Goal: Information Seeking & Learning: Learn about a topic

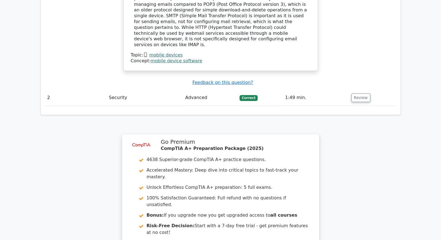
scroll to position [682, 0]
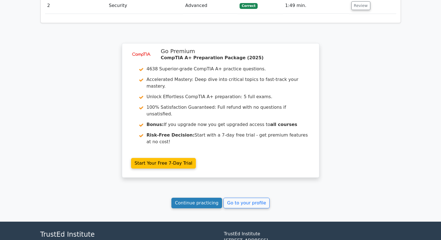
click at [207, 198] on link "Continue practicing" at bounding box center [196, 203] width 51 height 11
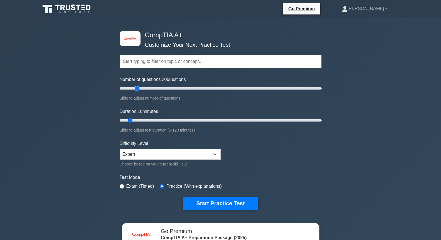
click at [137, 88] on input "Number of questions: 20 questions" at bounding box center [221, 88] width 202 height 7
click at [129, 88] on input "Number of questions: 20 questions" at bounding box center [221, 88] width 202 height 7
click at [135, 90] on input "Number of questions: 10 questions" at bounding box center [221, 88] width 202 height 7
type input "15"
click at [130, 89] on input "Number of questions: 20 questions" at bounding box center [221, 88] width 202 height 7
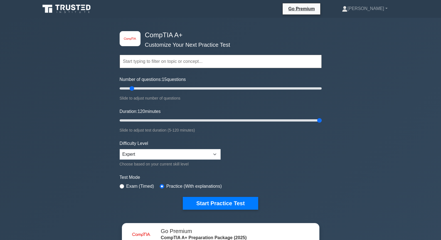
drag, startPoint x: 139, startPoint y: 122, endPoint x: 407, endPoint y: 139, distance: 269.0
type input "120"
click at [321, 124] on input "Duration: 120 minutes" at bounding box center [221, 120] width 202 height 7
click at [175, 156] on select "Beginner Intermediate Expert" at bounding box center [170, 154] width 101 height 11
click at [281, 164] on form "Topics Hardware Operating Systems Networking Security Troubleshooting Mobile De…" at bounding box center [221, 124] width 202 height 172
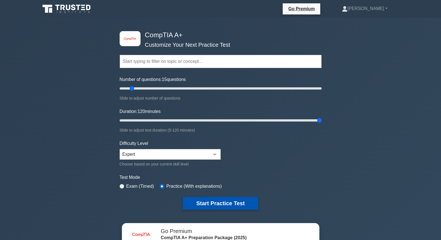
click at [242, 203] on button "Start Practice Test" at bounding box center [220, 203] width 75 height 13
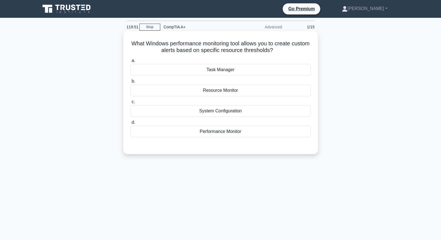
click at [232, 114] on div "System Configuration" at bounding box center [220, 111] width 180 height 12
click at [130, 104] on input "c. System Configuration" at bounding box center [130, 102] width 0 height 4
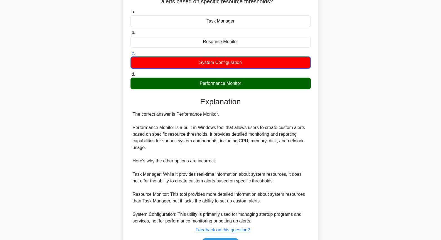
scroll to position [84, 0]
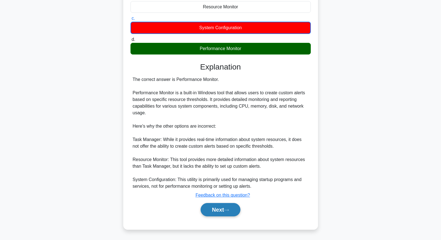
drag, startPoint x: 213, startPoint y: 209, endPoint x: 210, endPoint y: 207, distance: 3.2
click at [213, 209] on button "Next" at bounding box center [220, 209] width 40 height 13
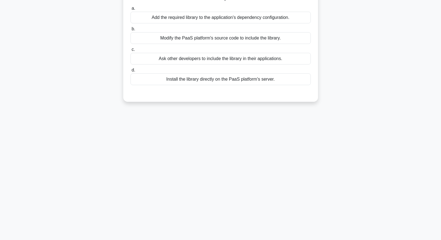
scroll to position [0, 0]
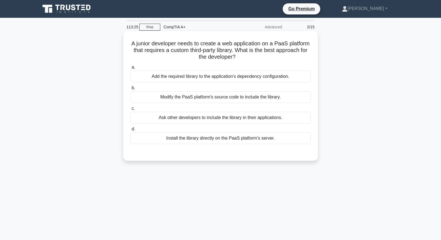
click at [199, 78] on div "Add the required library to the application's dependency configuration." at bounding box center [220, 77] width 180 height 12
click at [130, 69] on input "a. Add the required library to the application's dependency configuration." at bounding box center [130, 68] width 0 height 4
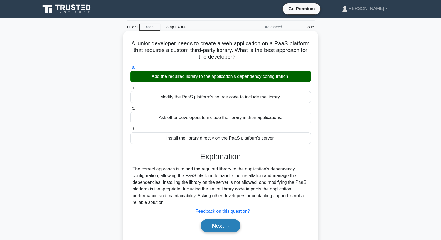
click at [230, 224] on button "Next" at bounding box center [220, 225] width 40 height 13
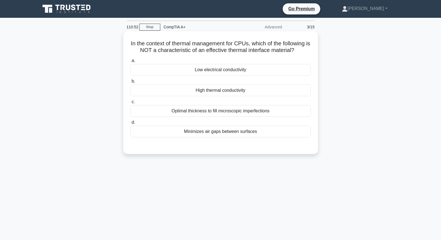
click at [244, 112] on div "Optimal thickness to fill microscopic imperfections" at bounding box center [220, 111] width 180 height 12
click at [130, 104] on input "c. Optimal thickness to fill microscopic imperfections" at bounding box center [130, 102] width 0 height 4
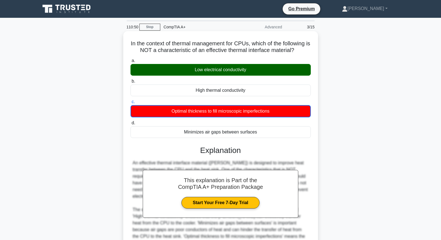
click at [237, 66] on div "Low electrical conductivity" at bounding box center [220, 70] width 180 height 12
click at [130, 63] on input "a. Low electrical conductivity" at bounding box center [130, 61] width 0 height 4
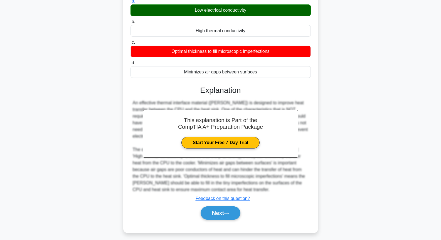
scroll to position [60, 0]
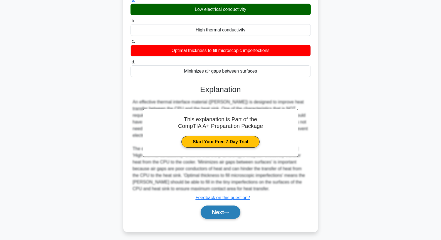
click at [224, 205] on button "Next" at bounding box center [220, 211] width 40 height 13
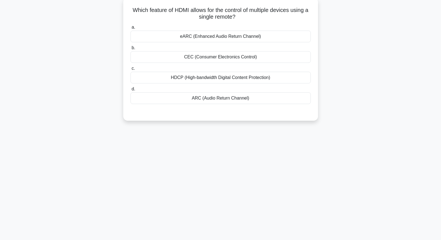
scroll to position [0, 0]
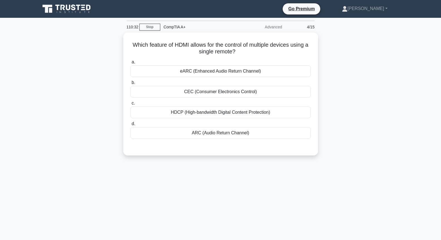
click at [267, 169] on div "110:32 Stop CompTIA A+ Advanced 4/15 Which feature of HDMI allows for the contr…" at bounding box center [220, 159] width 367 height 278
click at [267, 169] on div "110:31 Stop CompTIA A+ Advanced 4/15 Which feature of HDMI allows for the contr…" at bounding box center [220, 159] width 367 height 278
click at [267, 169] on div "110:28 Stop CompTIA A+ Advanced 4/15 Which feature of HDMI allows for the contr…" at bounding box center [220, 159] width 367 height 278
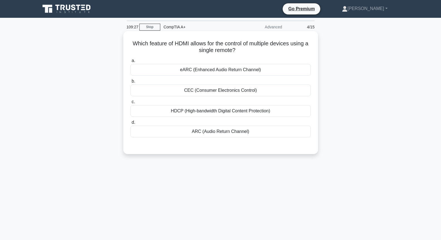
click at [236, 113] on div "HDCP (High-bandwidth Digital Content Protection)" at bounding box center [220, 111] width 180 height 12
click at [130, 104] on input "c. HDCP (High-bandwidth Digital Content Protection)" at bounding box center [130, 102] width 0 height 4
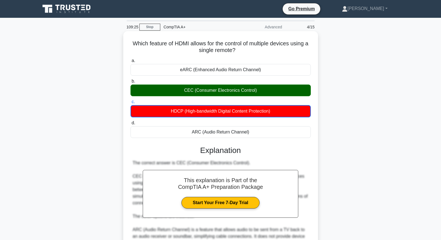
click at [235, 92] on div "CEC (Consumer Electronics Control)" at bounding box center [220, 90] width 180 height 12
click at [130, 83] on input "b. CEC (Consumer Electronics Control)" at bounding box center [130, 81] width 0 height 4
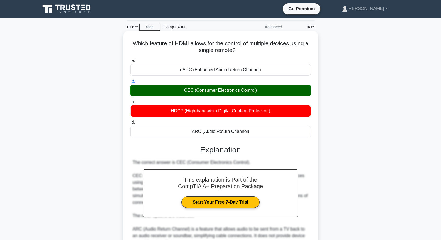
click at [235, 92] on div "CEC (Consumer Electronics Control)" at bounding box center [220, 90] width 180 height 12
click at [130, 83] on input "b. CEC (Consumer Electronics Control)" at bounding box center [130, 81] width 0 height 4
click at [235, 92] on div "CEC (Consumer Electronics Control)" at bounding box center [220, 90] width 180 height 12
click at [130, 83] on input "b. CEC (Consumer Electronics Control)" at bounding box center [130, 81] width 0 height 4
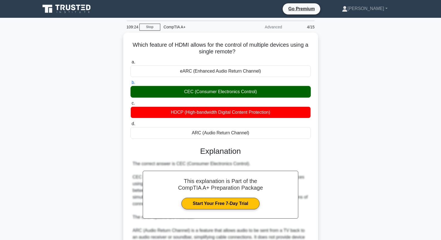
click at [404, 108] on main "109:24 Stop CompTIA A+ Advanced 4/15 Which feature of HDMI allows for the contr…" at bounding box center [220, 180] width 441 height 325
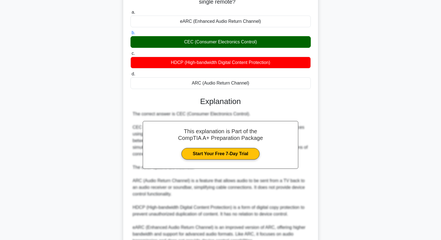
scroll to position [103, 0]
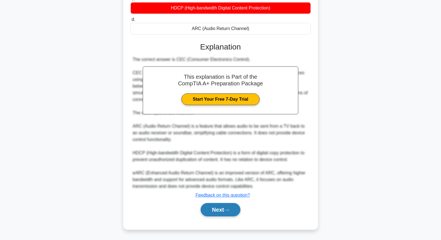
click at [226, 207] on button "Next" at bounding box center [220, 209] width 40 height 13
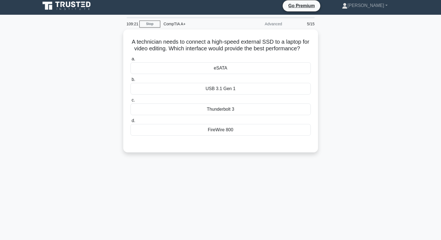
scroll to position [0, 0]
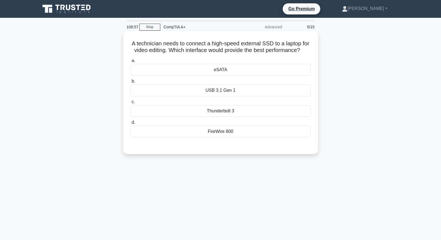
click at [221, 96] on div "USB 3.1 Gen 1" at bounding box center [220, 90] width 180 height 12
click at [130, 83] on input "b. USB 3.1 Gen 1" at bounding box center [130, 81] width 0 height 4
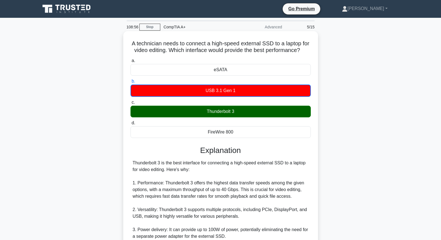
click at [237, 117] on div "Thunderbolt 3" at bounding box center [220, 112] width 180 height 12
click at [130, 104] on input "c. Thunderbolt 3" at bounding box center [130, 103] width 0 height 4
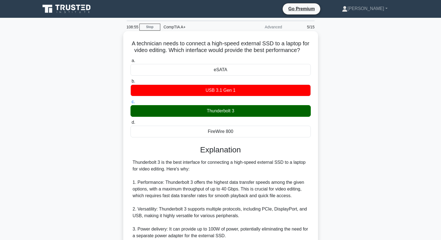
click at [238, 117] on div "Thunderbolt 3" at bounding box center [220, 111] width 180 height 12
click at [130, 104] on input "c. Thunderbolt 3" at bounding box center [130, 102] width 0 height 4
click at [238, 117] on div "Thunderbolt 3" at bounding box center [220, 111] width 180 height 12
click at [130, 104] on input "c. Thunderbolt 3" at bounding box center [130, 102] width 0 height 4
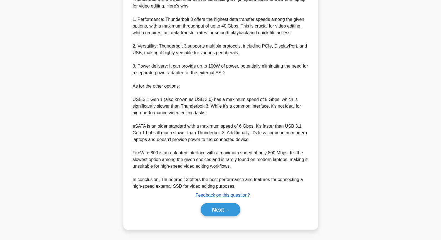
scroll to position [170, 0]
click at [235, 210] on button "Next" at bounding box center [220, 209] width 40 height 13
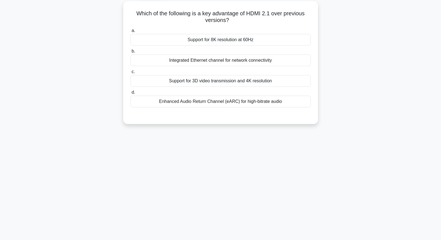
scroll to position [0, 0]
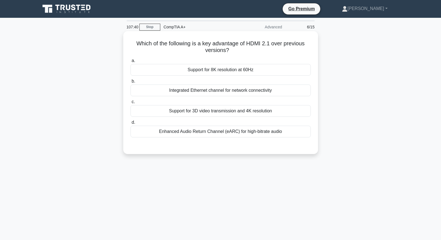
click at [240, 73] on div "Support for 8K resolution at 60Hz" at bounding box center [220, 70] width 180 height 12
click at [130, 63] on input "a. Support for 8K resolution at 60Hz" at bounding box center [130, 61] width 0 height 4
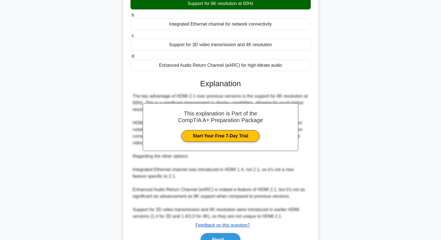
scroll to position [96, 0]
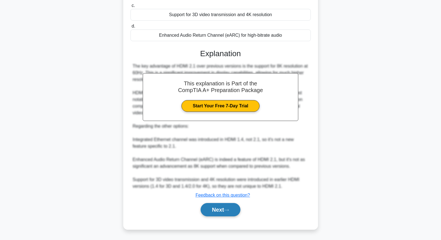
click at [223, 210] on button "Next" at bounding box center [220, 209] width 40 height 13
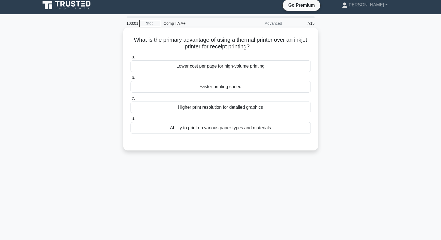
scroll to position [0, 0]
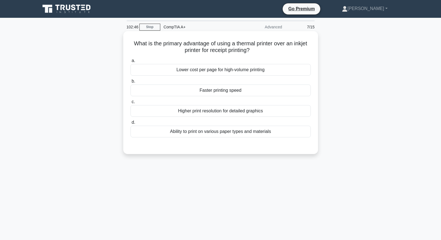
click at [199, 78] on div "a. Lower cost per page for high-volume printing b. Faster printing speed c. d." at bounding box center [220, 97] width 187 height 82
click at [203, 70] on div "Lower cost per page for high-volume printing" at bounding box center [220, 70] width 180 height 12
click at [130, 63] on input "a. Lower cost per page for high-volume printing" at bounding box center [130, 61] width 0 height 4
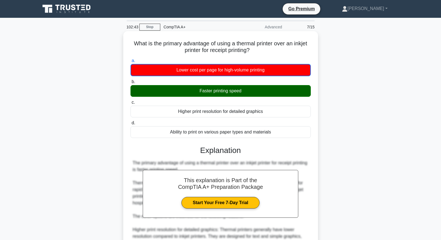
click at [202, 88] on div "Faster printing speed" at bounding box center [220, 91] width 180 height 12
click at [130, 84] on input "b. Faster printing speed" at bounding box center [130, 82] width 0 height 4
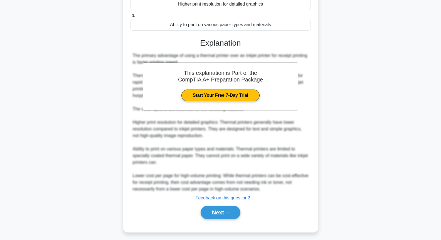
scroll to position [110, 0]
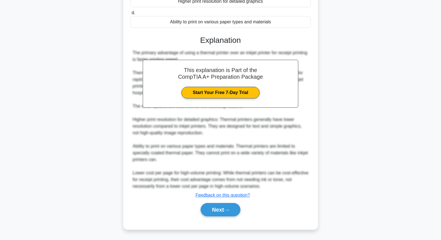
drag, startPoint x: 223, startPoint y: 208, endPoint x: 222, endPoint y: 201, distance: 7.6
click at [223, 208] on button "Next" at bounding box center [220, 209] width 40 height 13
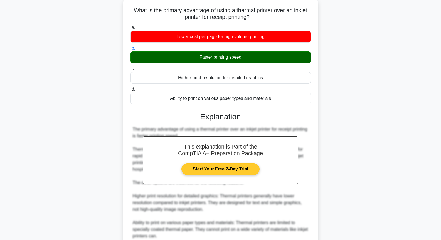
scroll to position [0, 0]
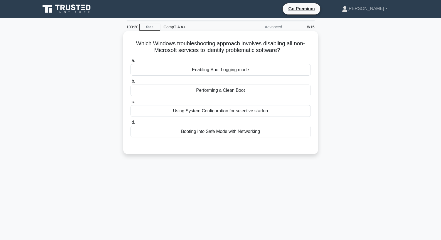
click at [242, 113] on div "Using System Configuration for selective startup" at bounding box center [220, 111] width 180 height 12
click at [130, 104] on input "c. Using System Configuration for selective startup" at bounding box center [130, 102] width 0 height 4
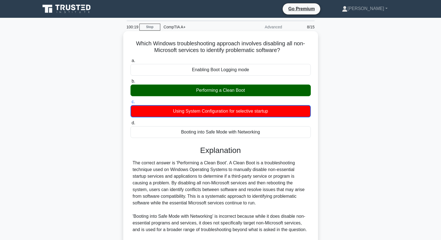
click at [242, 91] on div "Performing a Clean Boot" at bounding box center [220, 90] width 180 height 12
click at [130, 83] on input "b. Performing a Clean Boot" at bounding box center [130, 81] width 0 height 4
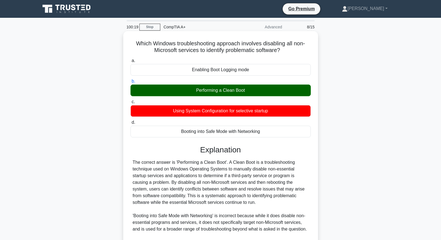
click at [242, 91] on div "Performing a Clean Boot" at bounding box center [220, 90] width 180 height 12
click at [130, 83] on input "b. Performing a Clean Boot" at bounding box center [130, 81] width 0 height 4
click at [242, 91] on div "Performing a Clean Boot" at bounding box center [220, 90] width 180 height 12
click at [130, 83] on input "b. Performing a Clean Boot" at bounding box center [130, 81] width 0 height 4
click at [242, 91] on div "Performing a Clean Boot" at bounding box center [220, 90] width 180 height 12
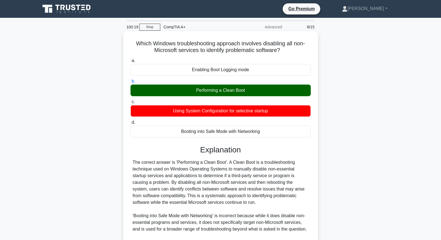
click at [130, 83] on input "b. Performing a Clean Boot" at bounding box center [130, 81] width 0 height 4
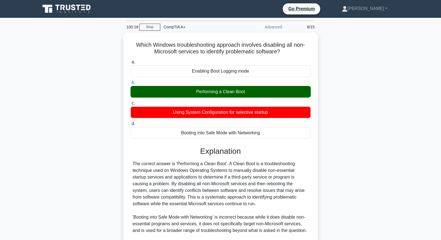
click at [337, 90] on div "Which Windows troubleshooting approach involves disabling all non-Microsoft ser…" at bounding box center [220, 183] width 367 height 301
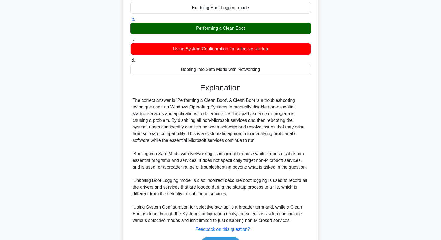
scroll to position [96, 0]
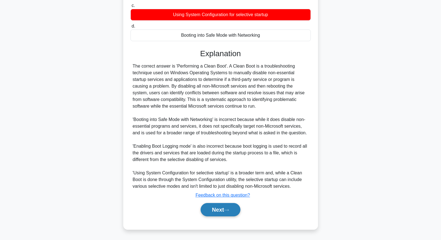
click at [207, 207] on button "Next" at bounding box center [220, 209] width 40 height 13
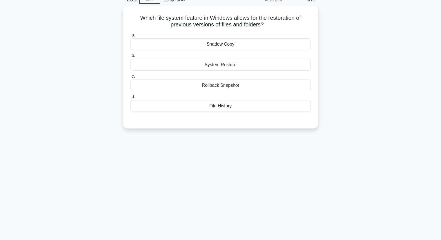
scroll to position [0, 0]
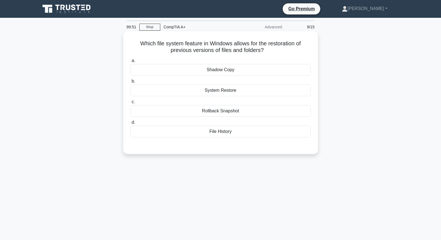
click at [218, 110] on div "Rollback Snapshot" at bounding box center [220, 111] width 180 height 12
click at [130, 104] on input "c. Rollback Snapshot" at bounding box center [130, 102] width 0 height 4
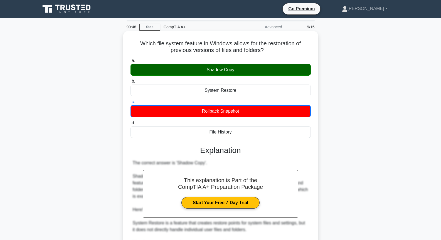
click at [225, 69] on div "Shadow Copy" at bounding box center [220, 70] width 180 height 12
click at [130, 63] on input "a. Shadow Copy" at bounding box center [130, 61] width 0 height 4
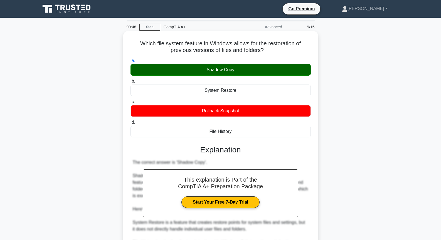
click at [225, 69] on div "Shadow Copy" at bounding box center [220, 70] width 180 height 12
click at [130, 63] on input "a. Shadow Copy" at bounding box center [130, 61] width 0 height 4
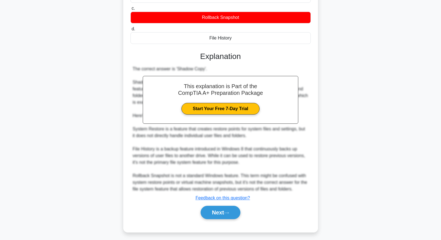
scroll to position [96, 0]
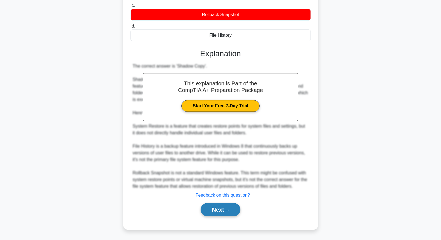
click at [208, 211] on button "Next" at bounding box center [220, 209] width 40 height 13
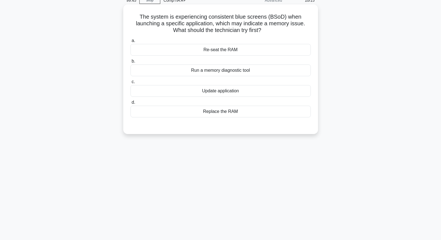
scroll to position [0, 0]
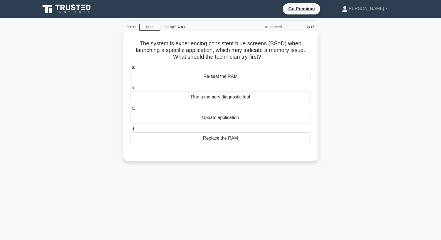
click at [225, 98] on div "Run a memory diagnostic tool" at bounding box center [220, 97] width 180 height 12
click at [130, 90] on input "b. Run a memory diagnostic tool" at bounding box center [130, 88] width 0 height 4
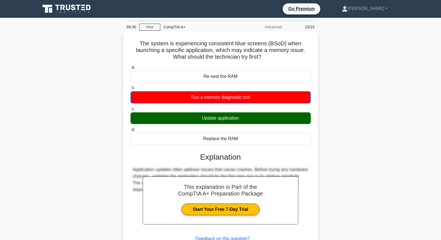
drag, startPoint x: 225, startPoint y: 125, endPoint x: 225, endPoint y: 121, distance: 3.9
click at [225, 124] on div "a. Re-seat the RAM b. Run a memory diagnostic tool" at bounding box center [220, 104] width 187 height 83
click at [225, 121] on div "Update application" at bounding box center [220, 118] width 180 height 12
click at [130, 111] on input "c. Update application" at bounding box center [130, 109] width 0 height 4
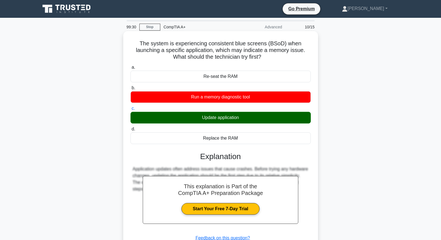
click at [225, 121] on div "Update application" at bounding box center [220, 118] width 180 height 12
click at [130, 110] on input "c. Update application" at bounding box center [130, 109] width 0 height 4
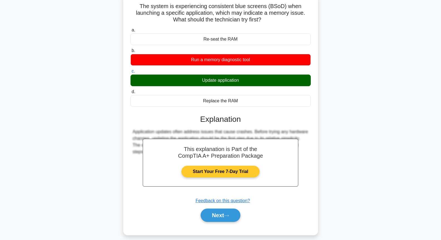
scroll to position [60, 0]
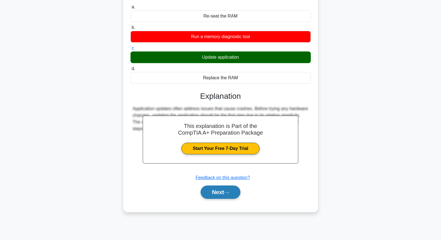
click at [230, 187] on button "Next" at bounding box center [220, 191] width 40 height 13
click at [230, 188] on button "Next" at bounding box center [220, 191] width 40 height 13
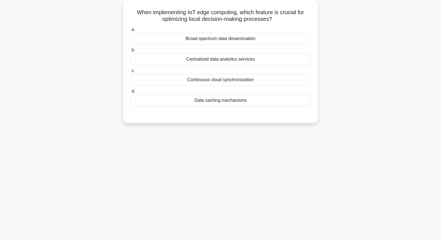
scroll to position [0, 0]
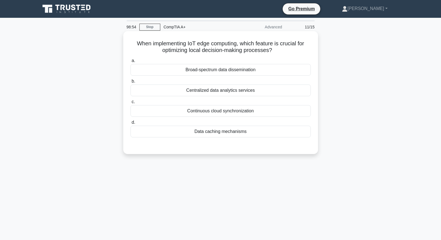
click at [238, 94] on div "Centralized data analytics services" at bounding box center [220, 90] width 180 height 12
click at [130, 83] on input "b. Centralized data analytics services" at bounding box center [130, 81] width 0 height 4
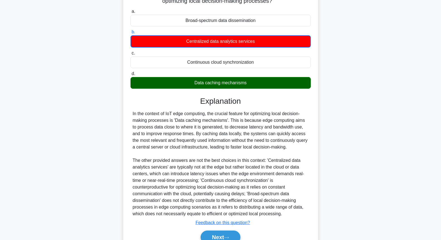
scroll to position [77, 0]
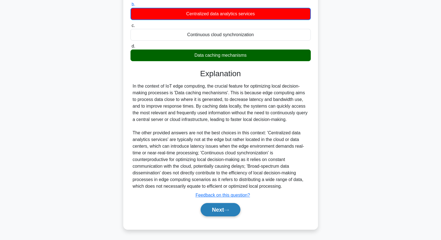
click at [226, 210] on icon at bounding box center [226, 209] width 5 height 3
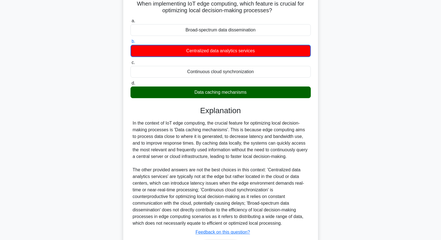
scroll to position [0, 0]
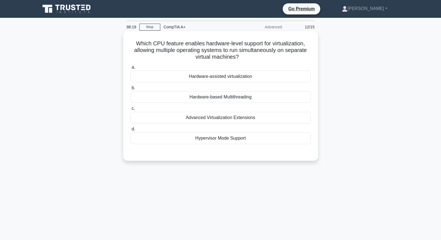
click at [245, 139] on div "Hypervisor Mode Support" at bounding box center [220, 138] width 180 height 12
click at [130, 131] on input "d. Hypervisor Mode Support" at bounding box center [130, 129] width 0 height 4
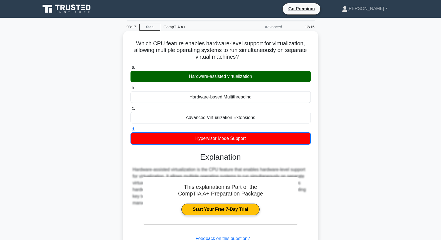
click at [233, 78] on div "Hardware-assisted virtualization" at bounding box center [220, 77] width 180 height 12
click at [130, 69] on input "a. Hardware-assisted virtualization" at bounding box center [130, 68] width 0 height 4
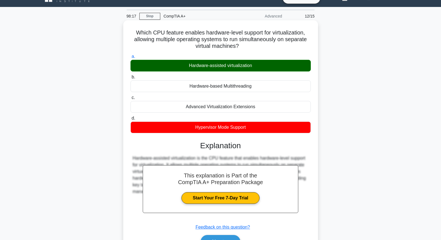
scroll to position [60, 0]
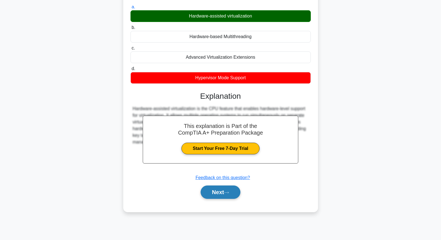
drag, startPoint x: 213, startPoint y: 200, endPoint x: 217, endPoint y: 195, distance: 6.3
click at [213, 200] on div "Next" at bounding box center [220, 192] width 180 height 18
click at [218, 195] on button "Next" at bounding box center [220, 191] width 40 height 13
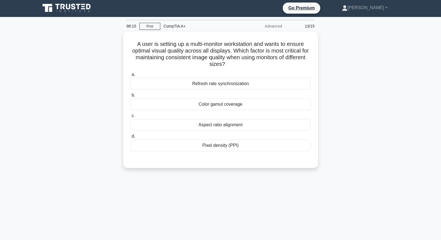
scroll to position [0, 0]
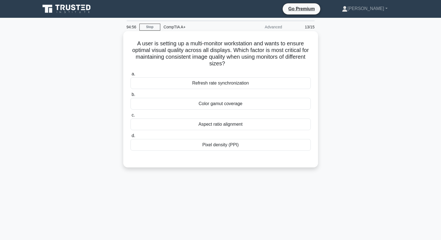
click at [235, 86] on div "Refresh rate synchronization" at bounding box center [220, 83] width 180 height 12
click at [130, 76] on input "a. Refresh rate synchronization" at bounding box center [130, 74] width 0 height 4
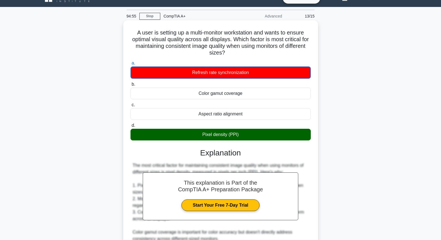
scroll to position [124, 0]
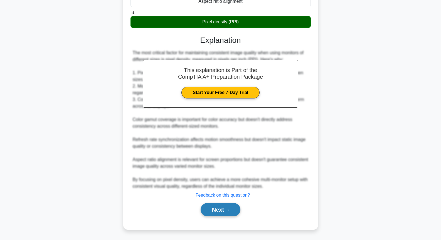
click at [239, 207] on button "Next" at bounding box center [220, 209] width 40 height 13
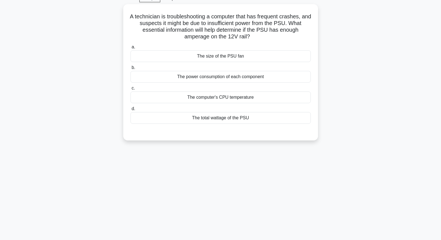
scroll to position [0, 0]
